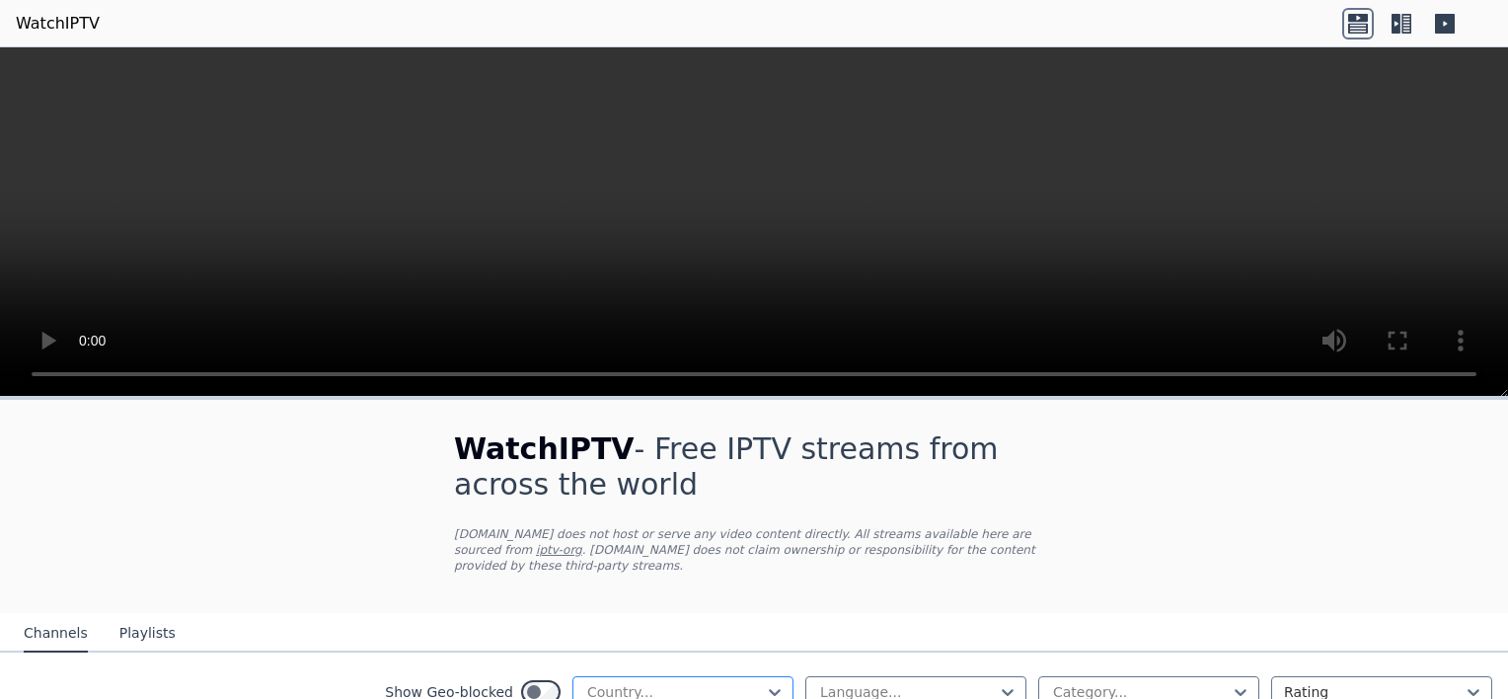
click at [746, 676] on div "Country..." at bounding box center [683, 691] width 221 height 30
click at [765, 682] on icon at bounding box center [775, 692] width 20 height 20
click at [714, 657] on div "Show Geo-blocked Country... Language... Category... Rating" at bounding box center [754, 692] width 1508 height 80
click at [612, 682] on div at bounding box center [675, 692] width 180 height 20
type input "********"
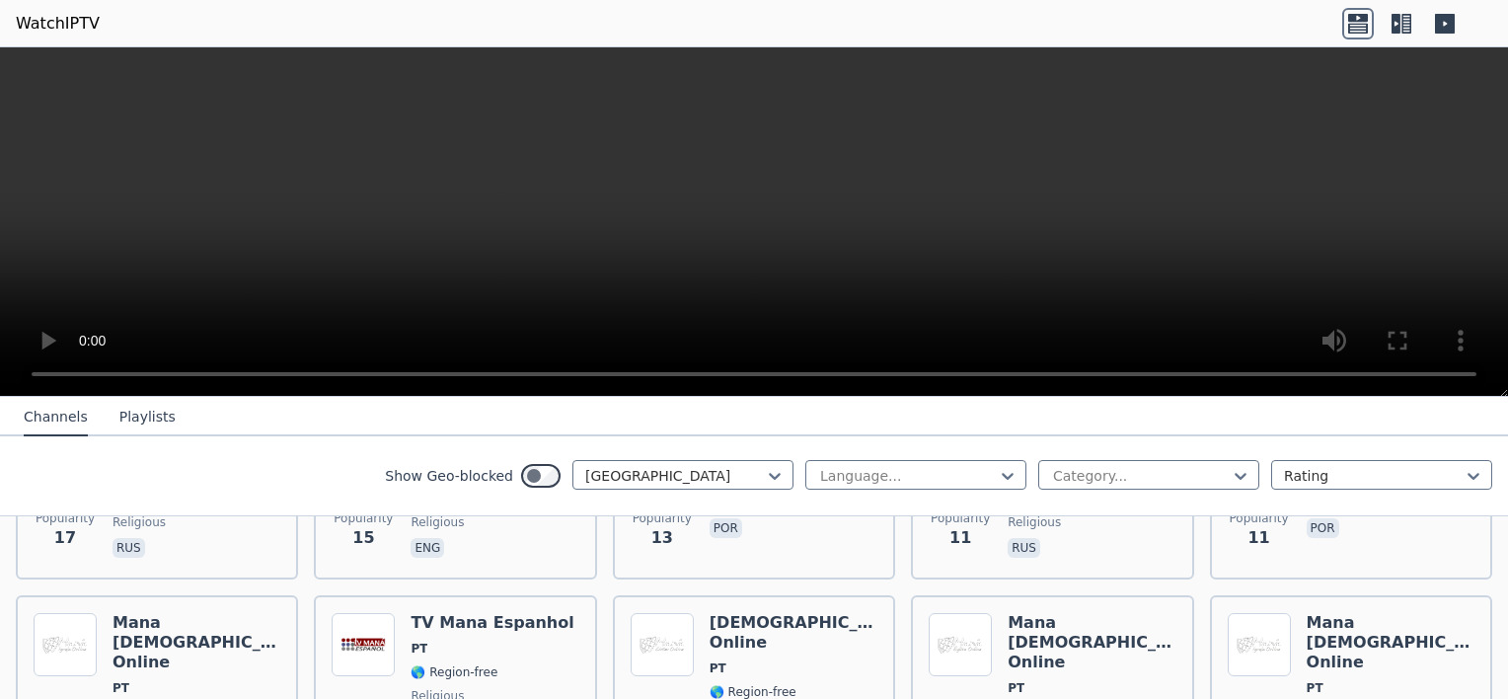
scroll to position [1130, 0]
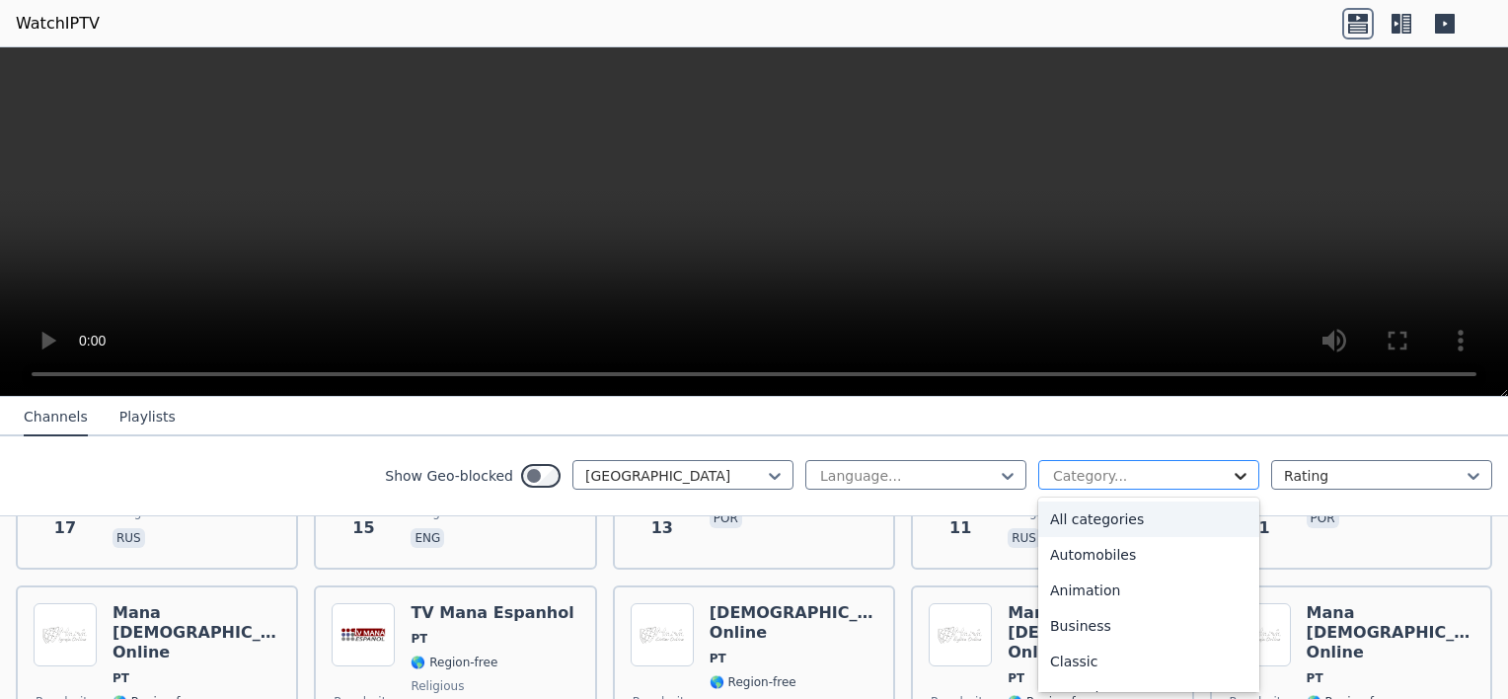
click at [1231, 475] on icon at bounding box center [1241, 476] width 20 height 20
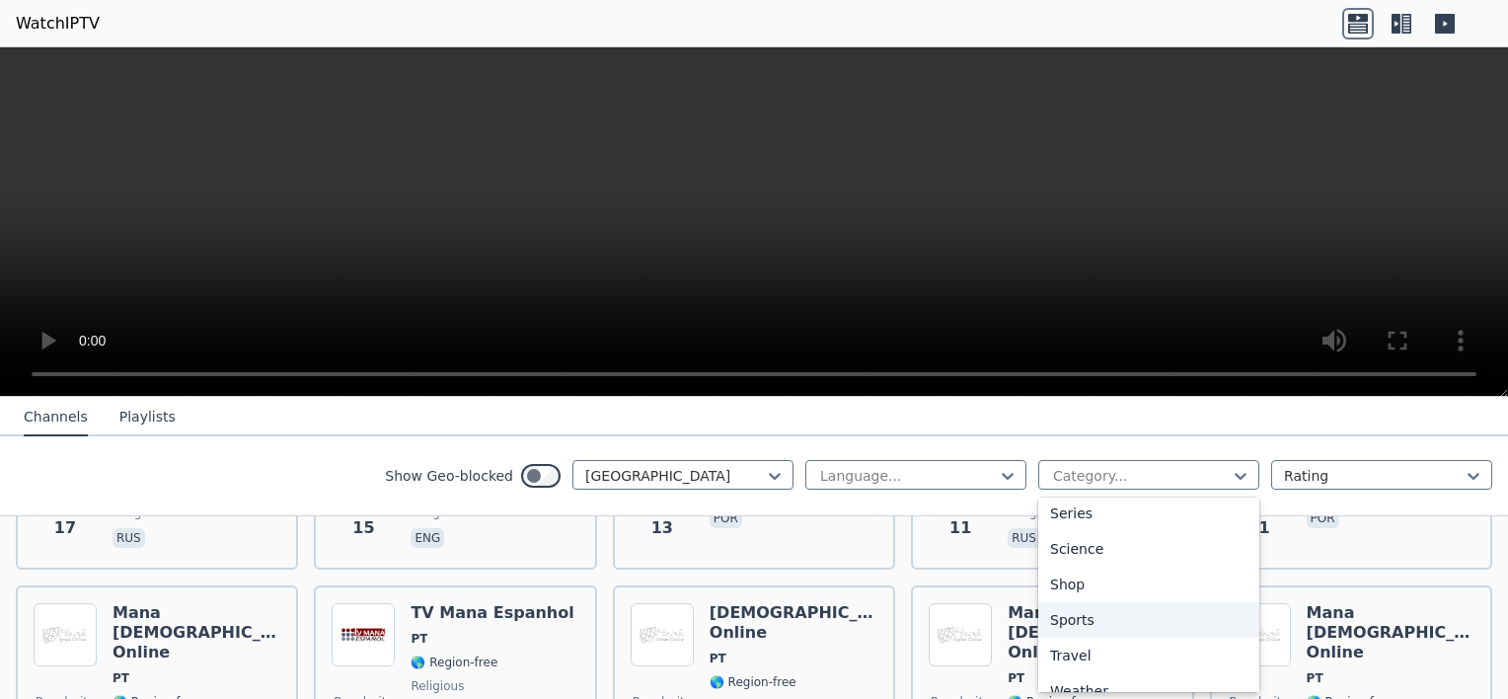
click at [1071, 613] on div "Sports" at bounding box center [1148, 620] width 221 height 36
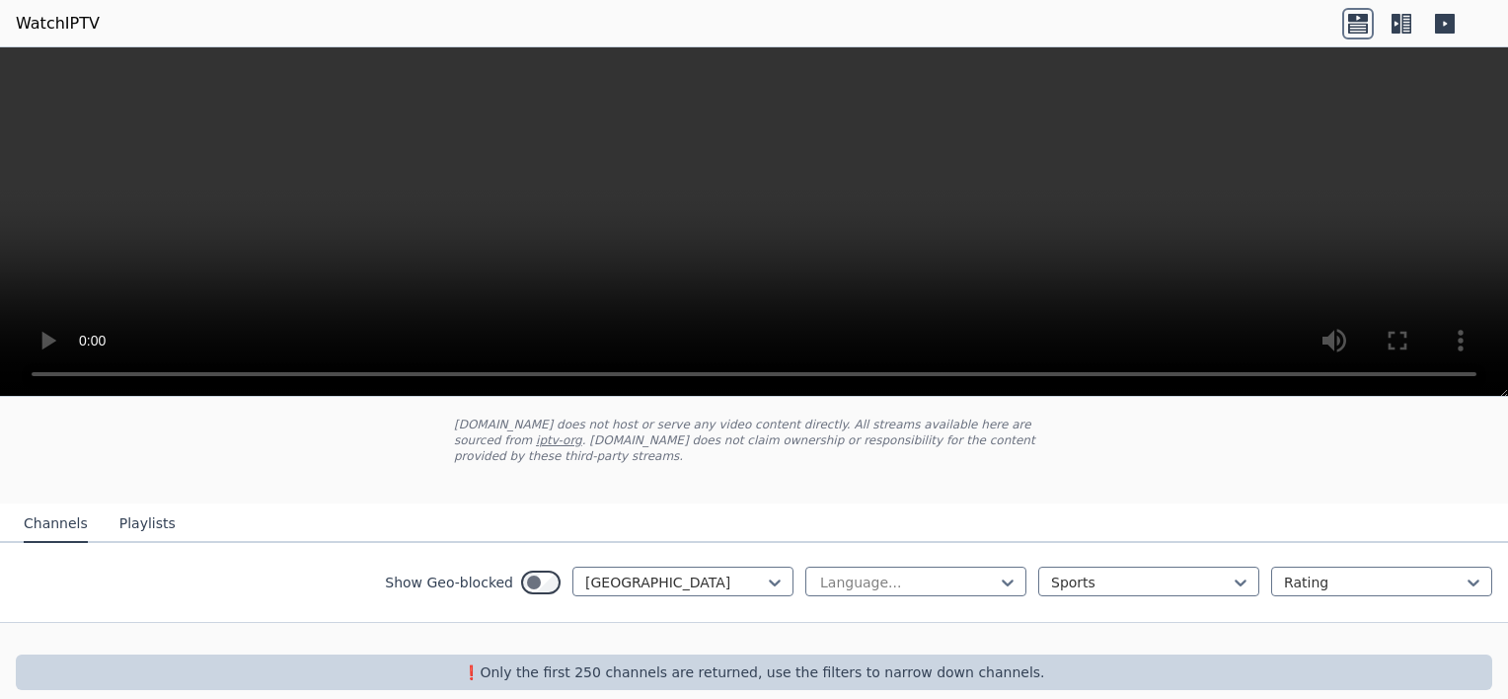
scroll to position [115, 0]
